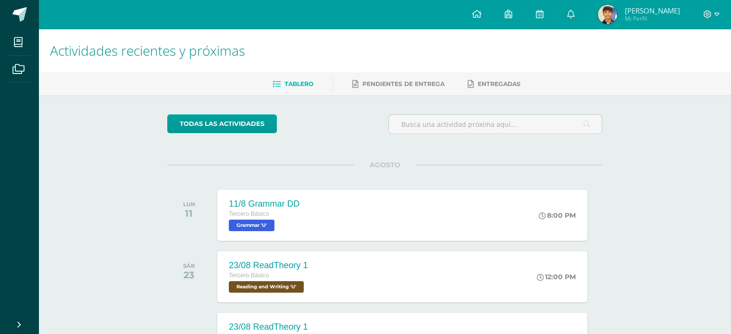
click at [650, 13] on span "[PERSON_NAME]" at bounding box center [651, 11] width 55 height 10
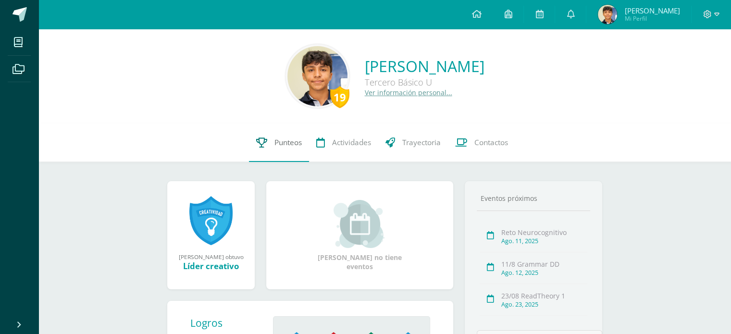
click at [291, 144] on span "Punteos" at bounding box center [287, 142] width 27 height 10
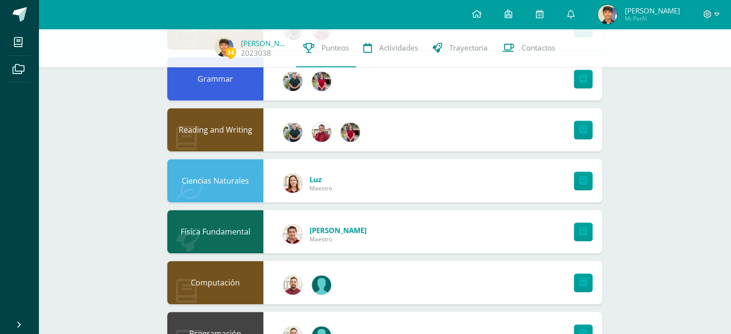
scroll to position [625, 0]
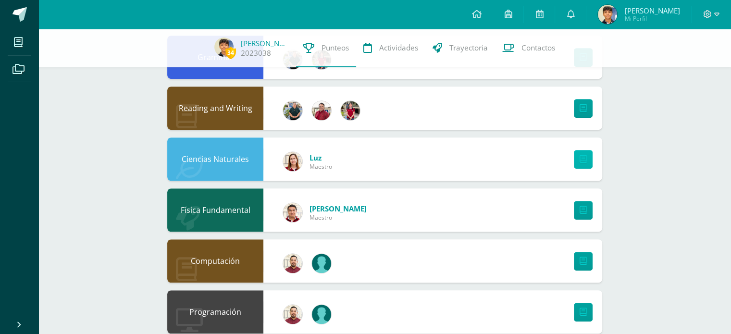
click at [576, 161] on link at bounding box center [583, 159] width 19 height 19
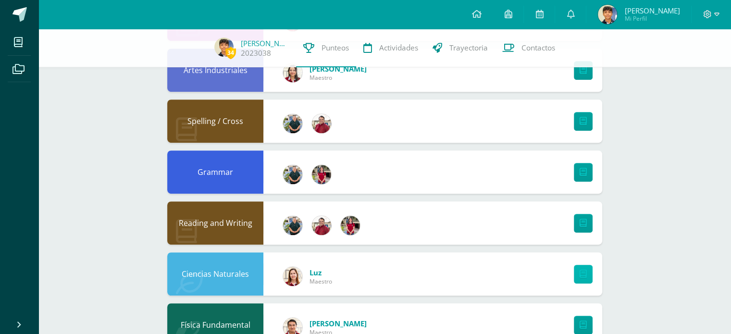
scroll to position [499, 0]
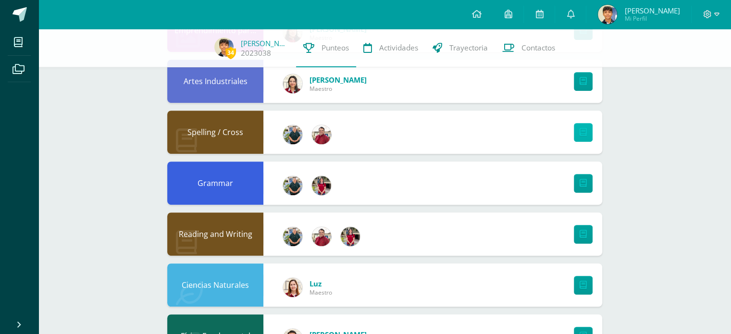
click at [584, 135] on icon at bounding box center [582, 132] width 7 height 8
click at [586, 132] on icon at bounding box center [582, 132] width 7 height 8
